Goal: Book appointment/travel/reservation

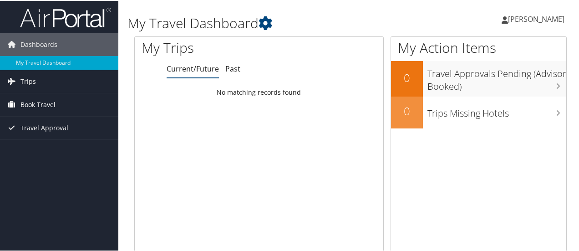
click at [74, 103] on link "Book Travel" at bounding box center [59, 103] width 118 height 23
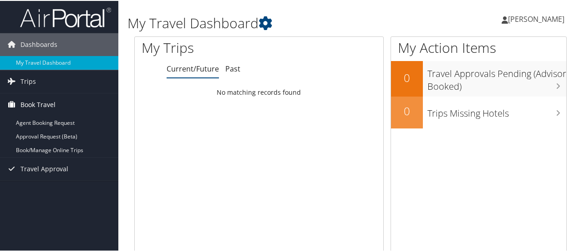
click at [77, 100] on link "Book Travel" at bounding box center [59, 103] width 118 height 23
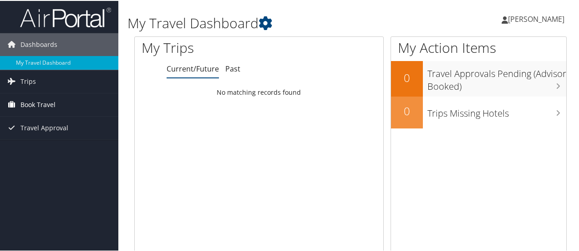
click at [77, 100] on link "Book Travel" at bounding box center [59, 103] width 118 height 23
click at [61, 108] on link "Book Travel" at bounding box center [59, 103] width 118 height 23
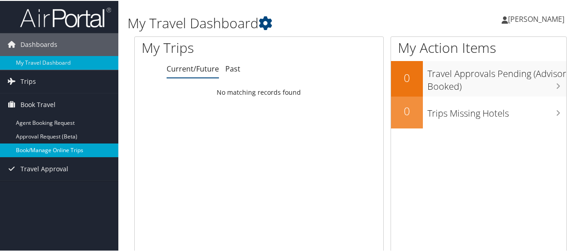
click at [57, 146] on link "Book/Manage Online Trips" at bounding box center [59, 149] width 118 height 14
